Goal: Information Seeking & Learning: Compare options

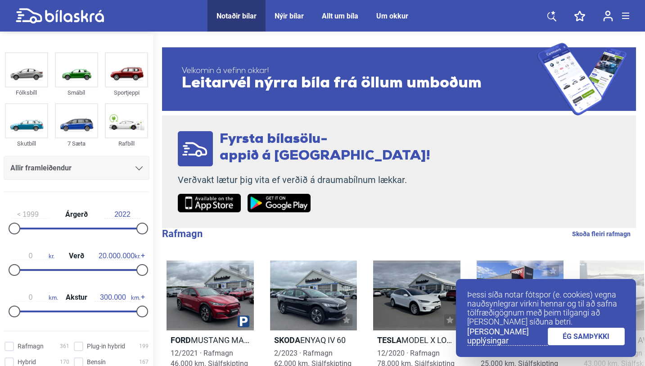
click at [136, 171] on div at bounding box center [139, 167] width 7 height 7
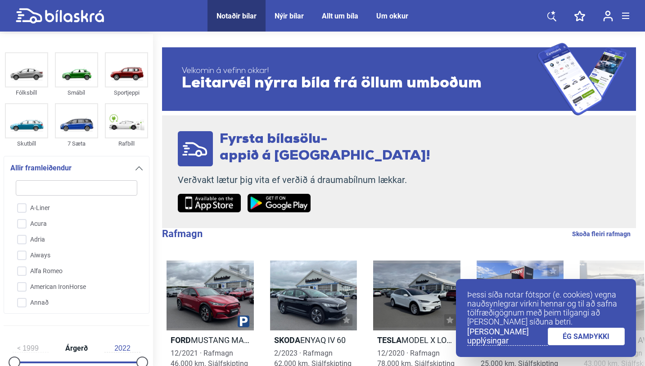
click at [136, 168] on icon at bounding box center [139, 168] width 7 height 4
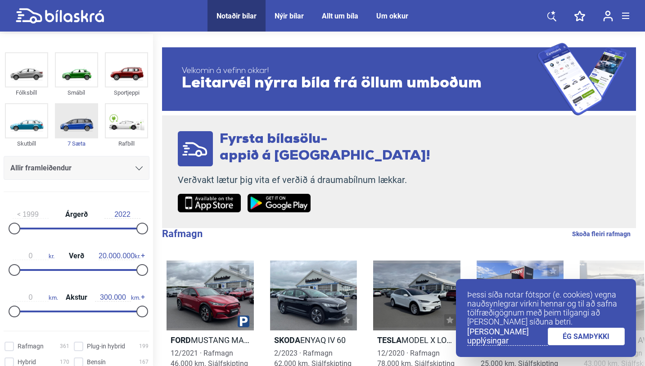
click at [77, 133] on img at bounding box center [76, 120] width 41 height 33
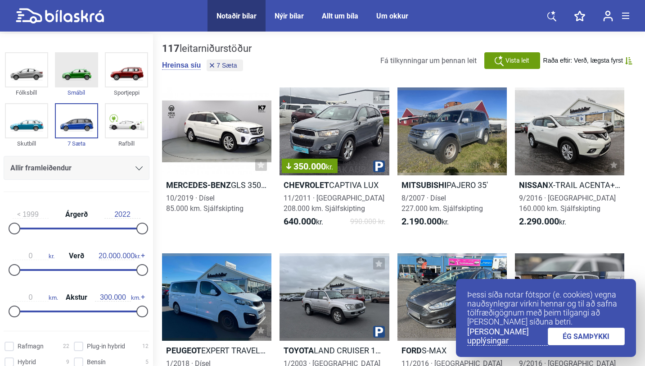
click at [75, 78] on img at bounding box center [76, 69] width 41 height 33
click at [80, 118] on img at bounding box center [76, 120] width 41 height 33
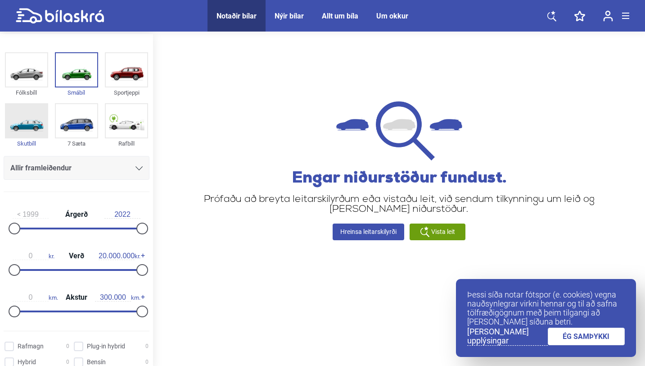
click at [36, 125] on img at bounding box center [26, 120] width 41 height 33
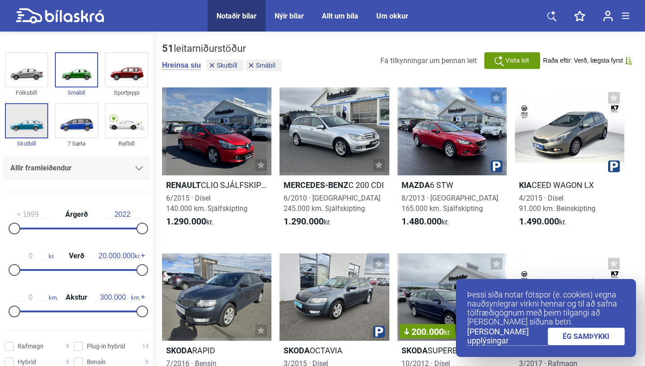
click at [42, 123] on img at bounding box center [26, 120] width 41 height 33
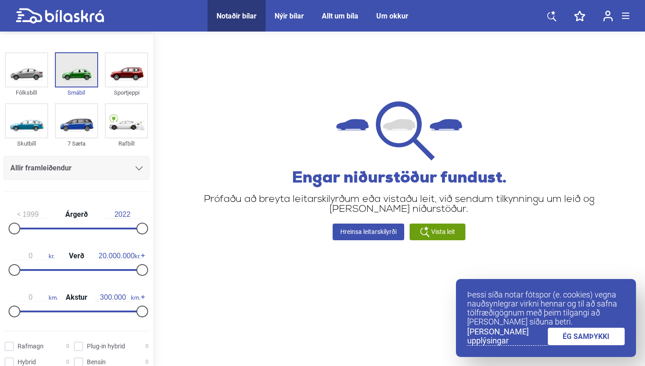
click at [70, 70] on img at bounding box center [76, 69] width 41 height 33
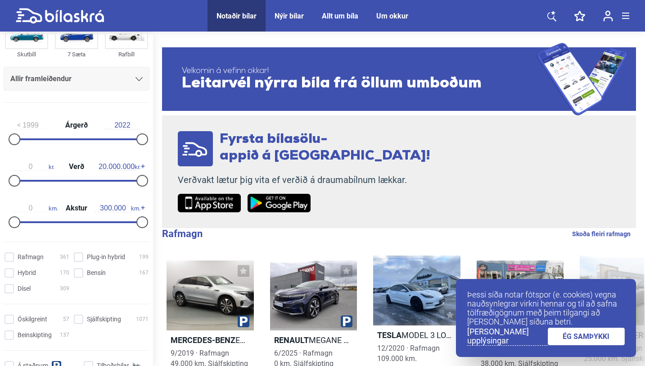
scroll to position [90, 0]
click at [32, 139] on div at bounding box center [77, 138] width 128 height 2
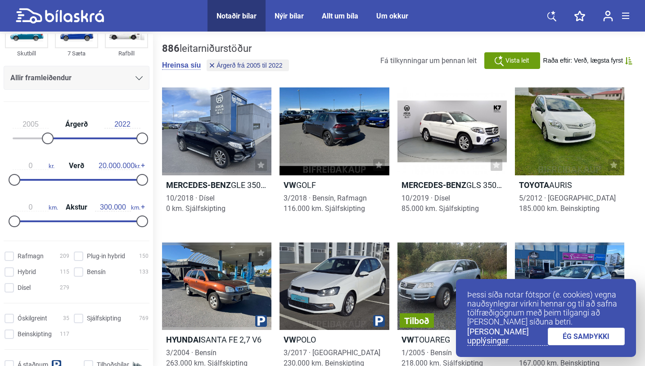
click at [45, 139] on div at bounding box center [77, 138] width 128 height 2
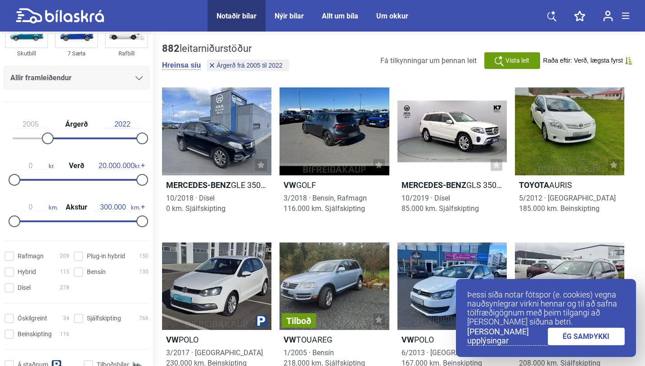
click at [65, 141] on div "2005 Árgerð 2022" at bounding box center [77, 129] width 146 height 41
click at [91, 138] on div at bounding box center [116, 138] width 50 height 2
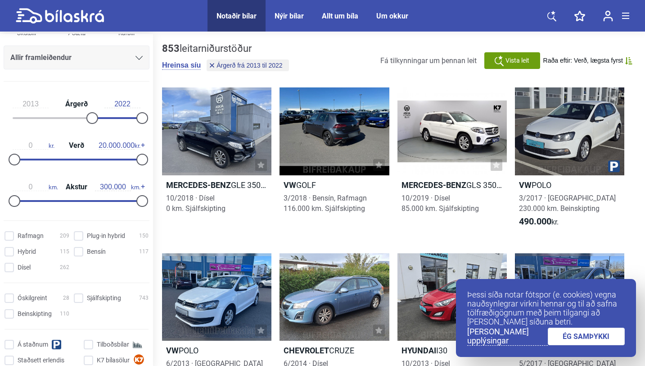
scroll to position [113, 0]
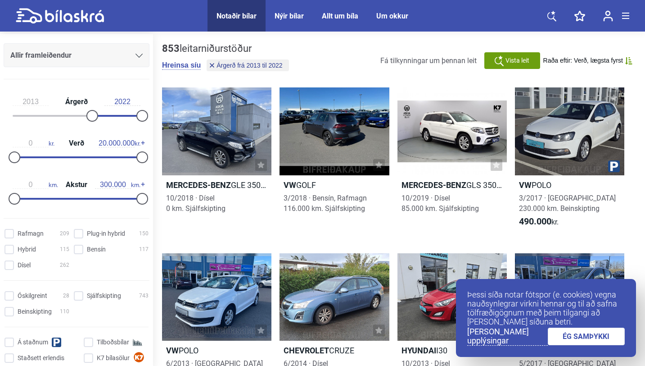
type input "1999"
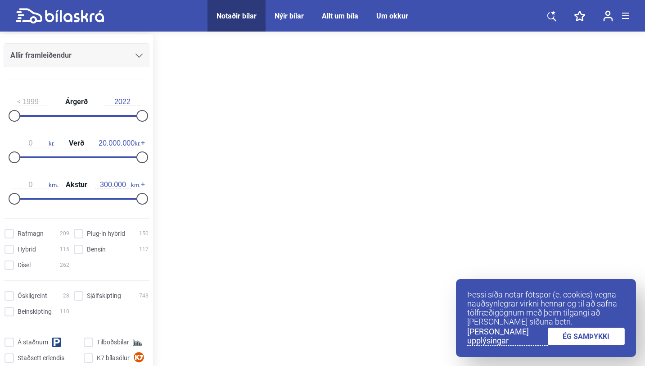
click at [14, 116] on div at bounding box center [77, 116] width 128 height 2
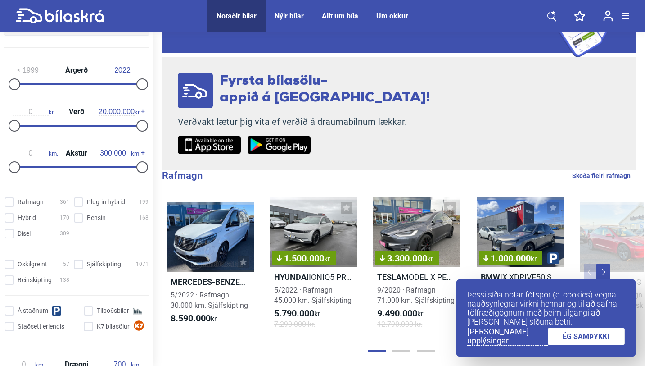
scroll to position [69, 0]
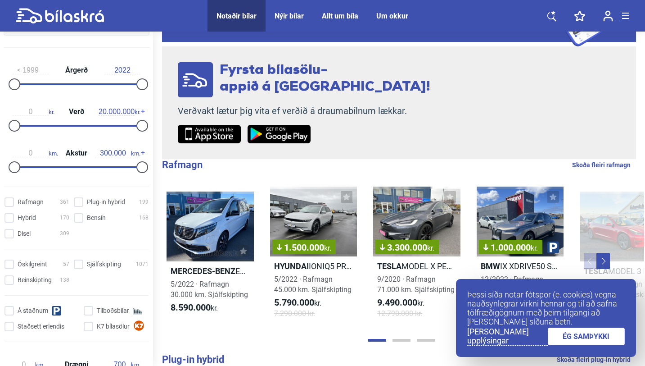
click at [585, 337] on link "ÉG SAMÞYKKI" at bounding box center [586, 336] width 77 height 18
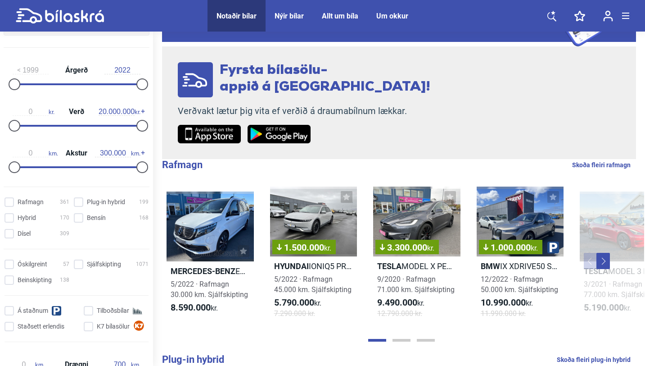
scroll to position [145, 0]
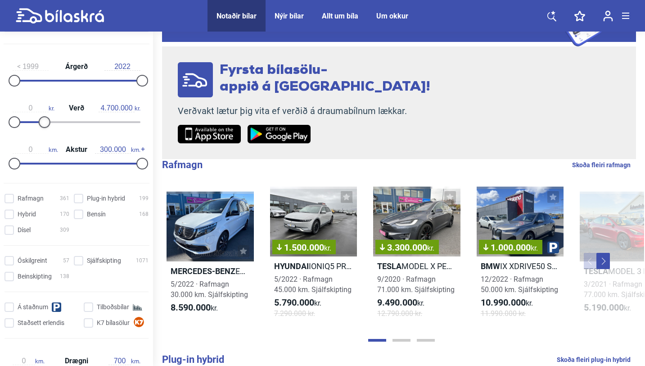
drag, startPoint x: 136, startPoint y: 123, endPoint x: 41, endPoint y: 118, distance: 95.2
click at [41, 118] on div at bounding box center [45, 122] width 12 height 12
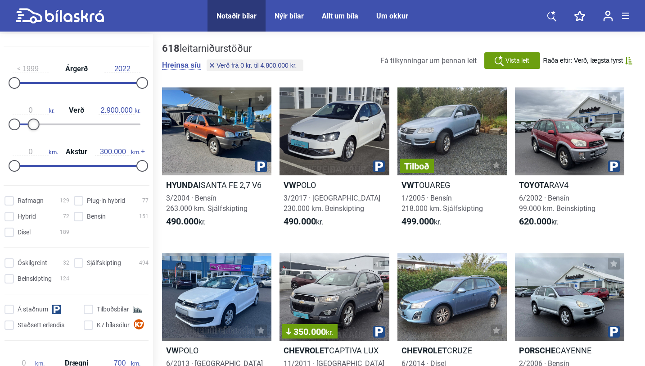
drag, startPoint x: 45, startPoint y: 127, endPoint x: 32, endPoint y: 127, distance: 12.2
click at [32, 127] on div at bounding box center [34, 124] width 12 height 12
click at [29, 126] on div at bounding box center [30, 124] width 12 height 12
drag, startPoint x: 29, startPoint y: 123, endPoint x: 73, endPoint y: 124, distance: 44.1
click at [74, 124] on div at bounding box center [77, 124] width 12 height 12
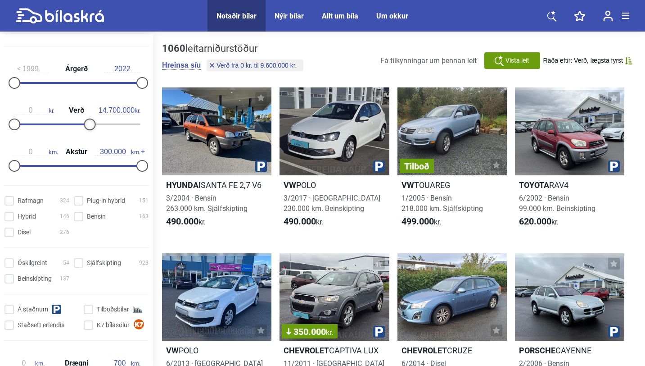
drag, startPoint x: 73, startPoint y: 124, endPoint x: 104, endPoint y: 122, distance: 30.3
click at [96, 122] on div at bounding box center [90, 124] width 12 height 12
drag, startPoint x: 105, startPoint y: 122, endPoint x: 116, endPoint y: 122, distance: 10.4
click at [116, 122] on div at bounding box center [120, 124] width 12 height 12
drag, startPoint x: 114, startPoint y: 123, endPoint x: 18, endPoint y: 131, distance: 96.3
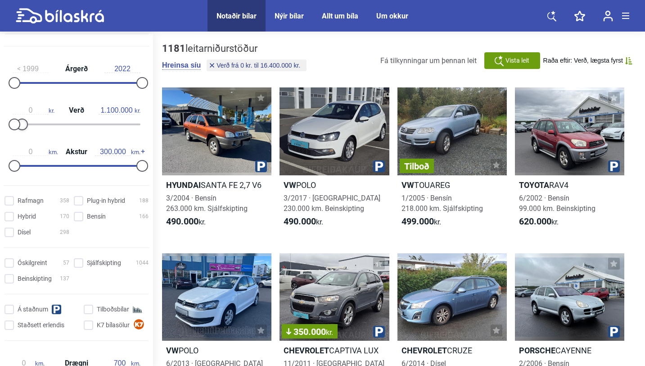
click at [18, 131] on div "0 kr. Verð 1.100.000 kr." at bounding box center [77, 115] width 146 height 41
type input "1.400.000"
click at [24, 127] on div at bounding box center [24, 124] width 12 height 12
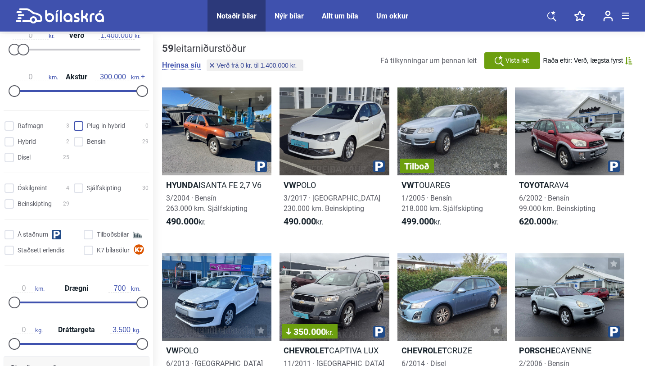
scroll to position [224, 0]
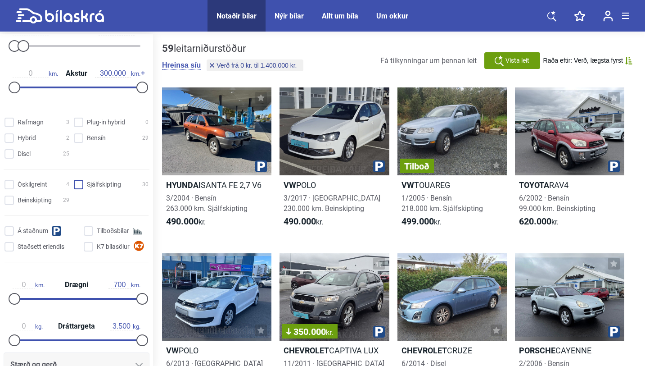
click at [77, 183] on input "Sjálfskipting 30" at bounding box center [112, 184] width 75 height 9
checkbox input "true"
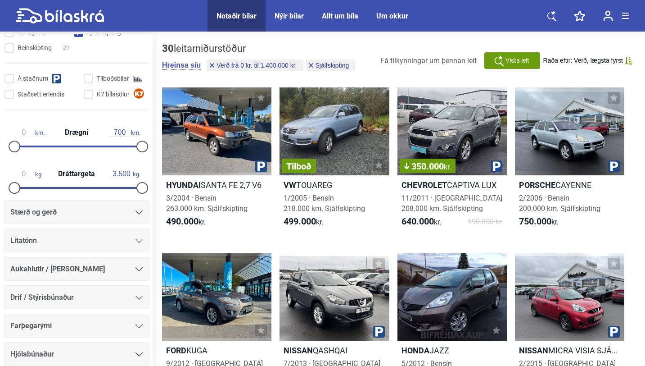
scroll to position [409, 0]
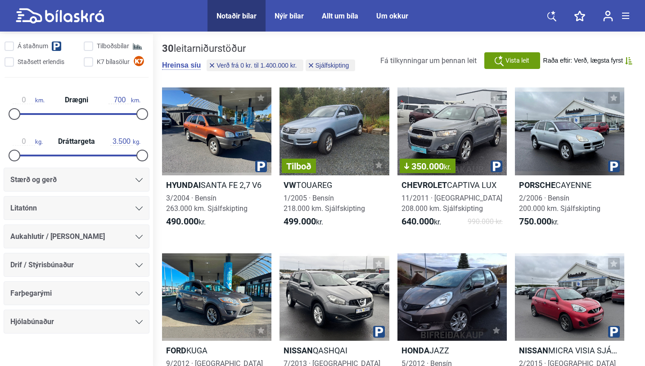
click at [515, 51] on div "30 leitarniðurstöður [PERSON_NAME] [PERSON_NAME] frá 0 kr. til 1.400.000 kr. Sj…" at bounding box center [399, 61] width 474 height 36
click at [515, 60] on span "Vista leit" at bounding box center [518, 60] width 24 height 9
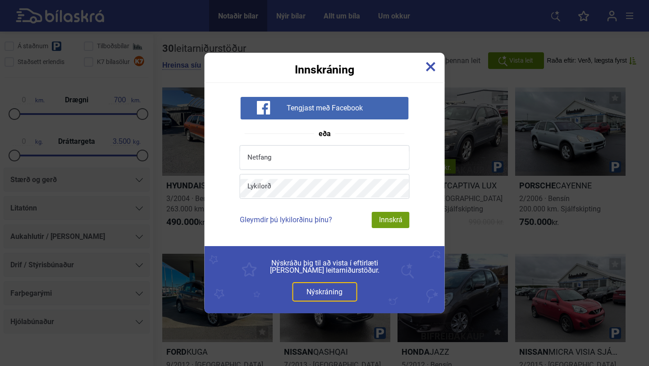
click at [433, 66] on img at bounding box center [431, 67] width 10 height 10
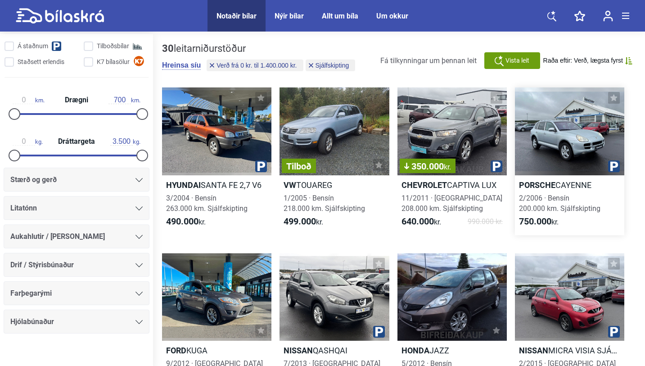
click at [562, 118] on div at bounding box center [569, 131] width 109 height 88
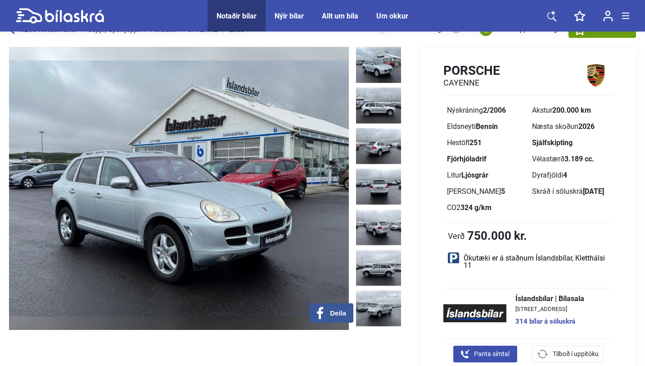
scroll to position [26, 0]
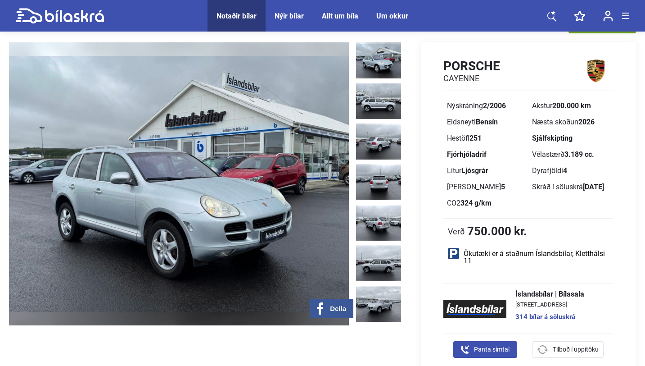
click at [323, 184] on img at bounding box center [179, 183] width 340 height 283
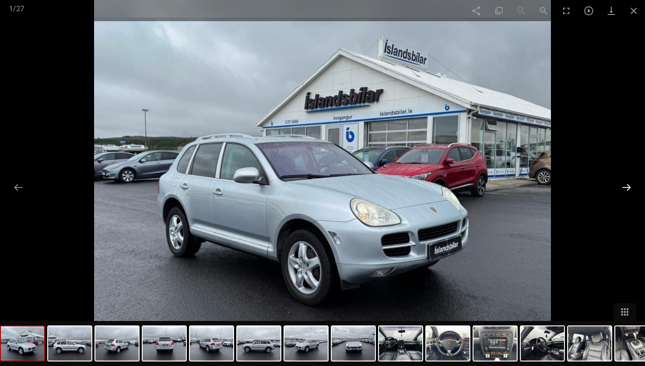
click at [633, 185] on button at bounding box center [627, 187] width 19 height 18
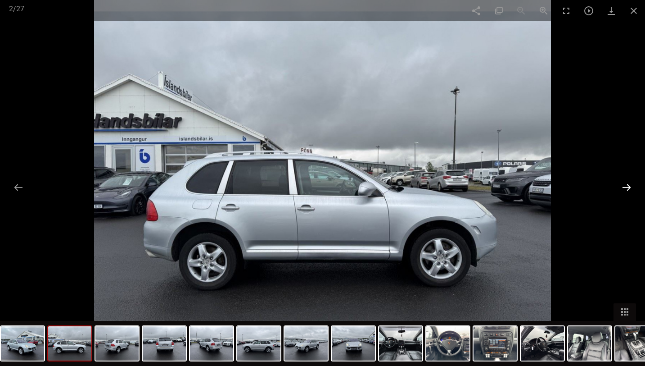
click at [630, 186] on button at bounding box center [627, 187] width 19 height 18
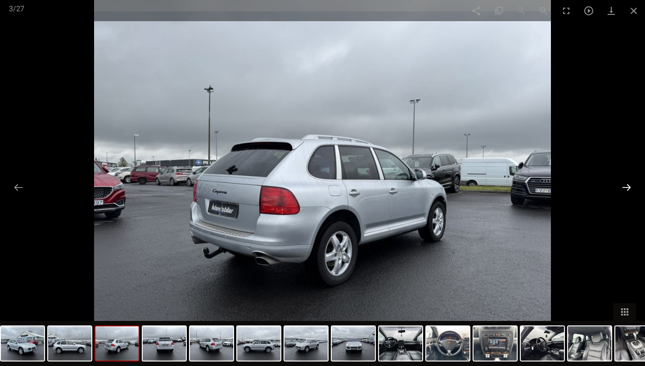
click at [629, 186] on button at bounding box center [627, 187] width 19 height 18
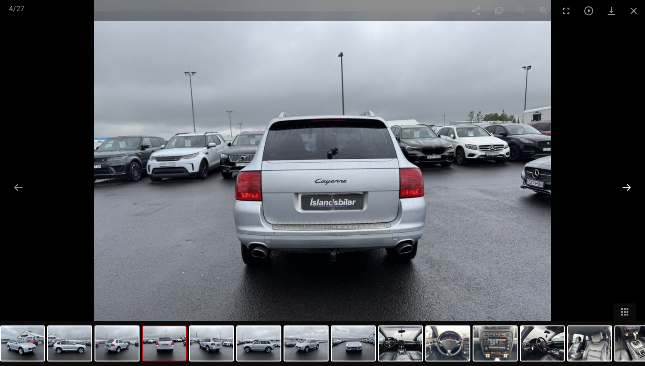
click at [629, 186] on button at bounding box center [627, 187] width 19 height 18
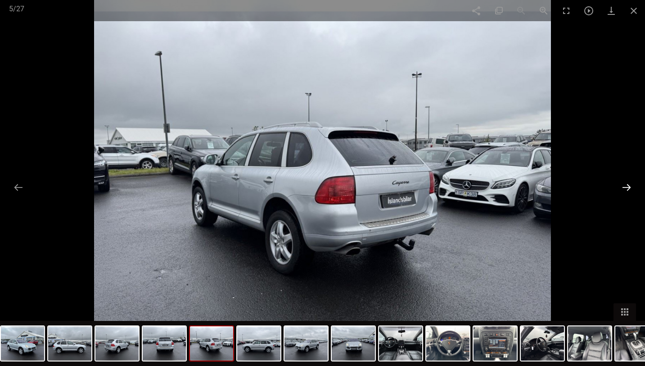
click at [629, 186] on button at bounding box center [627, 187] width 19 height 18
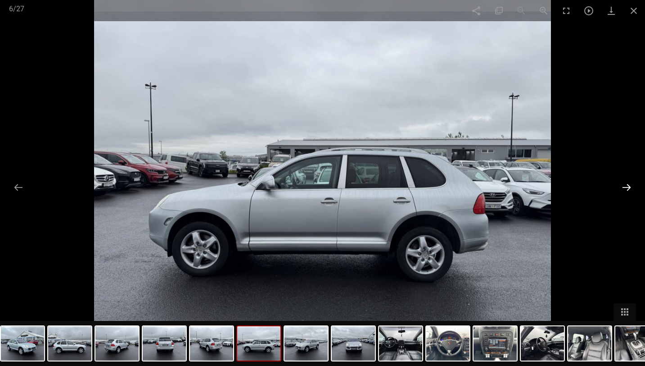
click at [629, 186] on button at bounding box center [627, 187] width 19 height 18
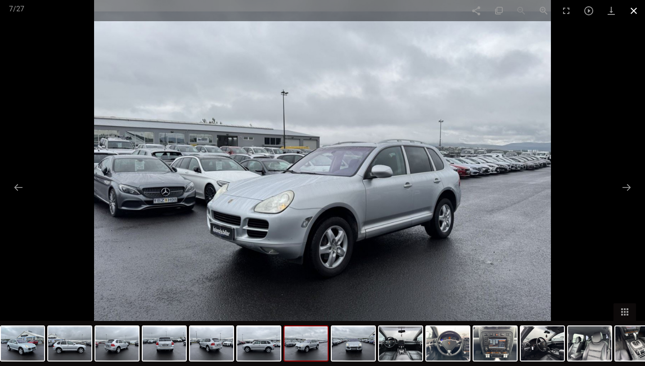
click at [633, 12] on span at bounding box center [634, 10] width 23 height 21
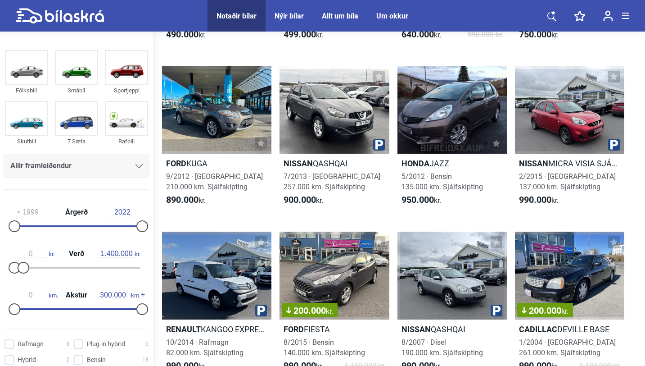
scroll to position [191, 0]
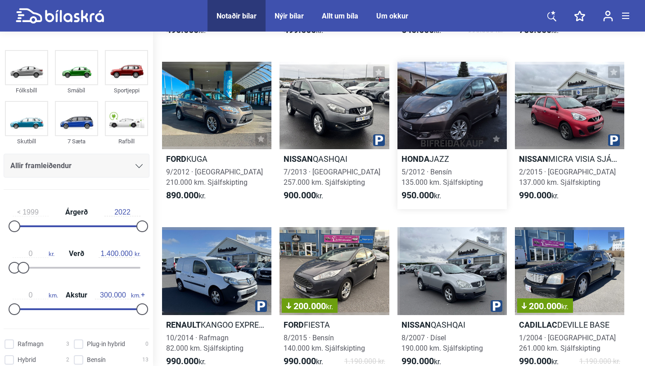
click at [476, 110] on div at bounding box center [452, 106] width 109 height 88
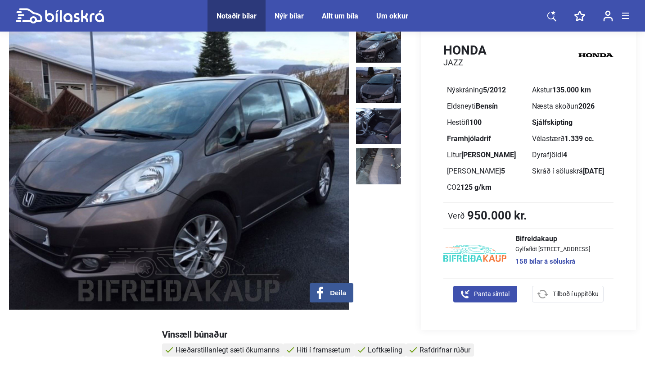
scroll to position [41, 0]
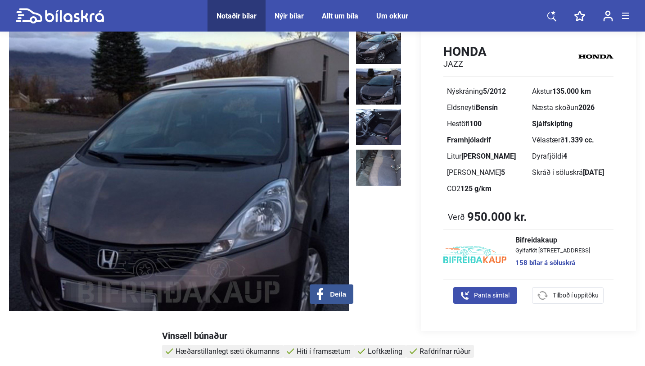
click at [381, 92] on img at bounding box center [378, 86] width 45 height 36
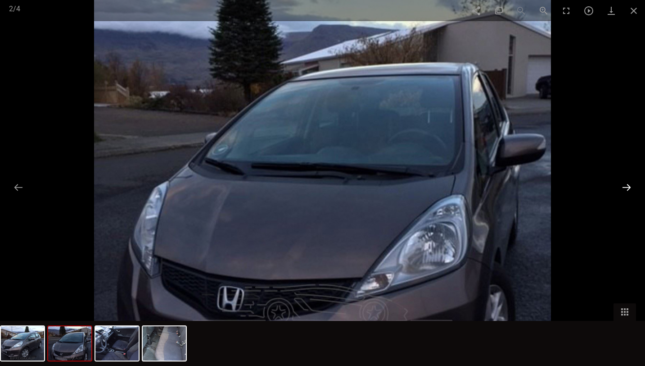
click at [629, 186] on button at bounding box center [627, 187] width 19 height 18
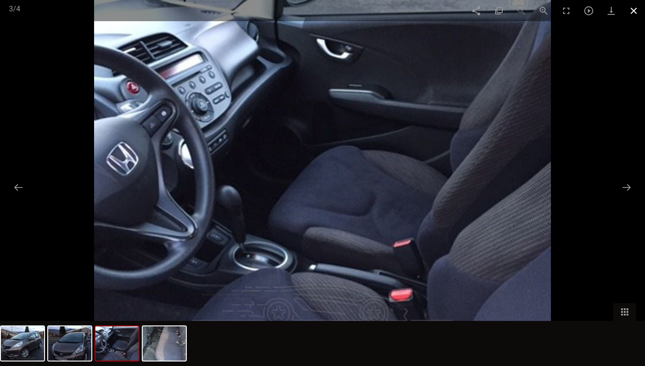
click at [634, 9] on span at bounding box center [634, 10] width 23 height 21
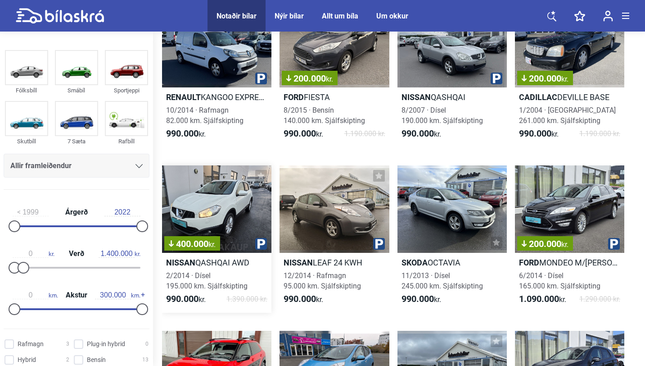
scroll to position [421, 0]
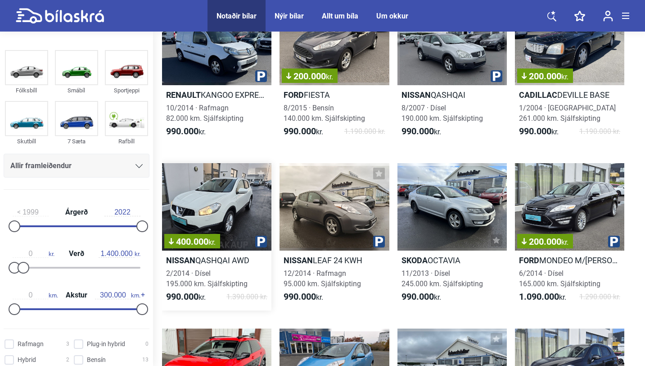
click at [240, 205] on div "400.000 kr." at bounding box center [216, 207] width 109 height 88
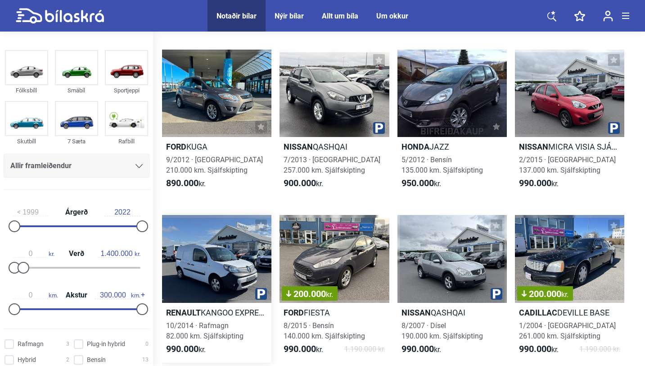
scroll to position [206, 0]
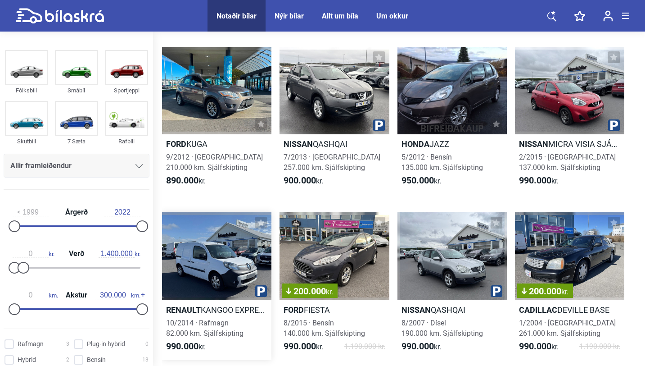
click at [216, 259] on div at bounding box center [216, 256] width 109 height 88
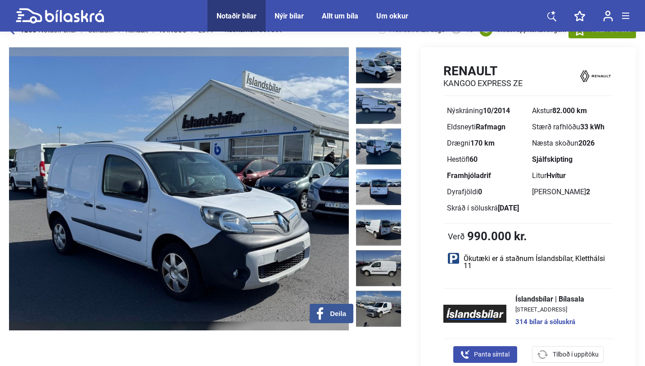
scroll to position [25, 0]
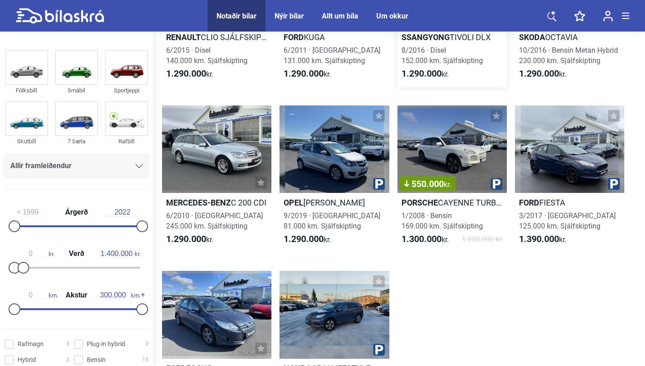
scroll to position [988, 0]
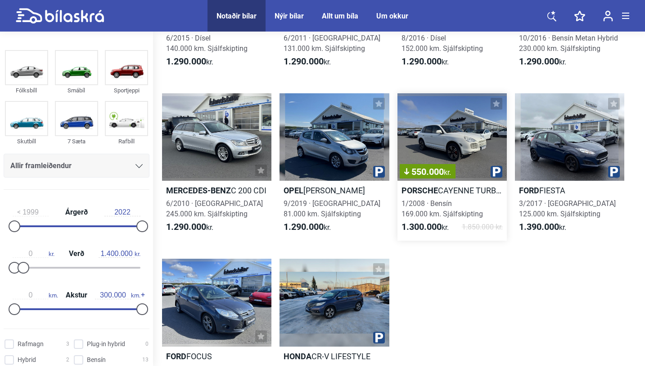
click at [450, 142] on div "550.000 kr." at bounding box center [452, 137] width 109 height 88
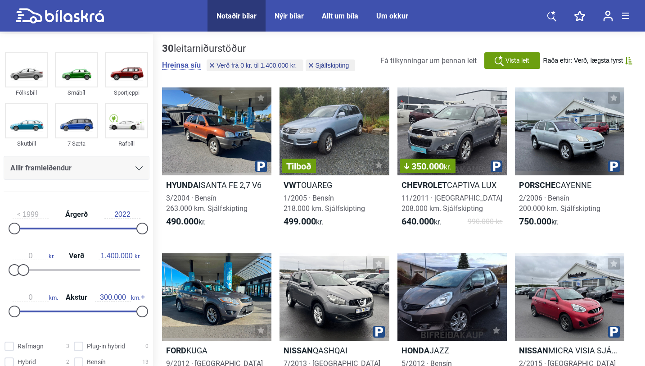
type input "2004"
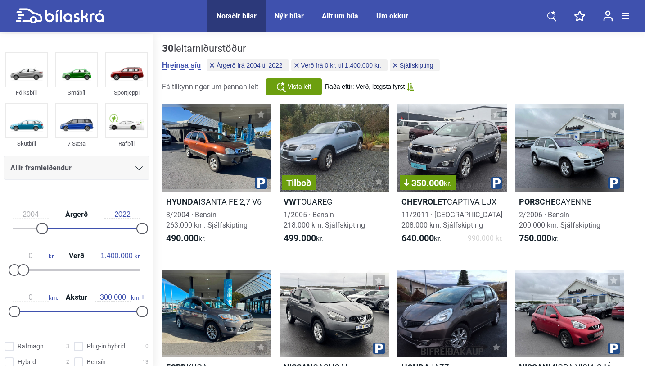
click at [42, 228] on div at bounding box center [91, 228] width 100 height 2
click at [38, 118] on img at bounding box center [26, 120] width 41 height 33
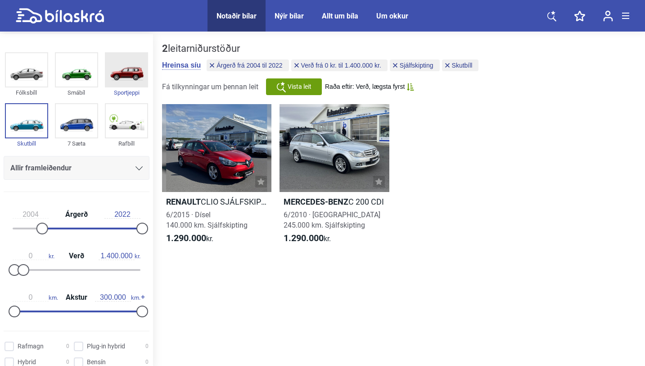
click at [120, 88] on div "Sportjeppi" at bounding box center [126, 92] width 43 height 10
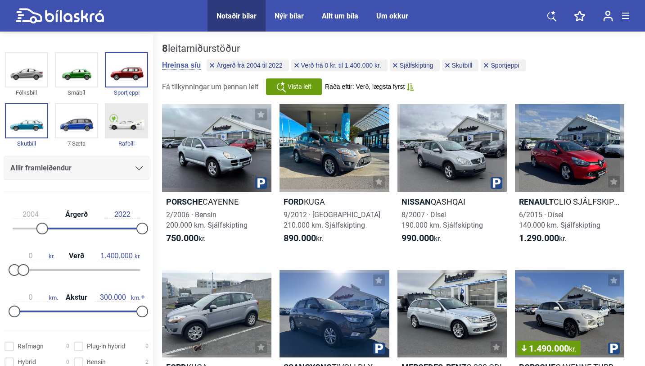
click at [132, 113] on img at bounding box center [126, 120] width 41 height 33
checkbox input "true"
